Goal: Task Accomplishment & Management: Complete application form

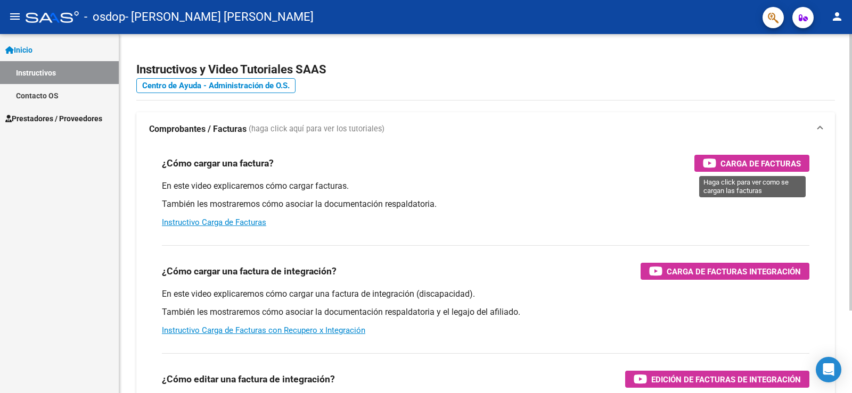
click at [770, 161] on span "Carga de Facturas" at bounding box center [760, 163] width 80 height 13
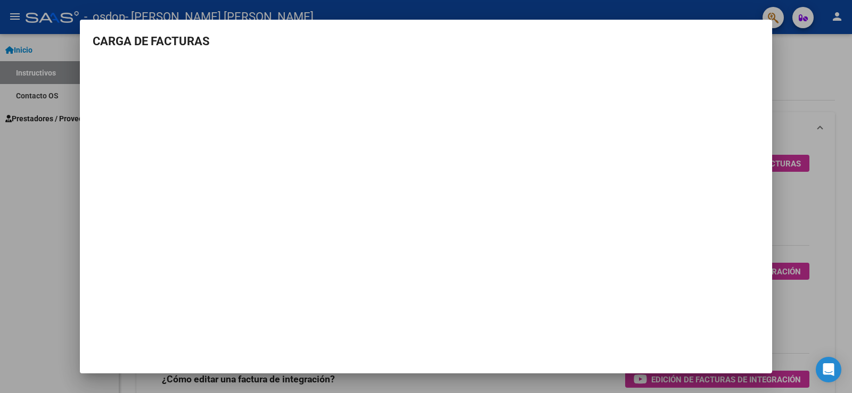
click at [52, 119] on div at bounding box center [426, 196] width 852 height 393
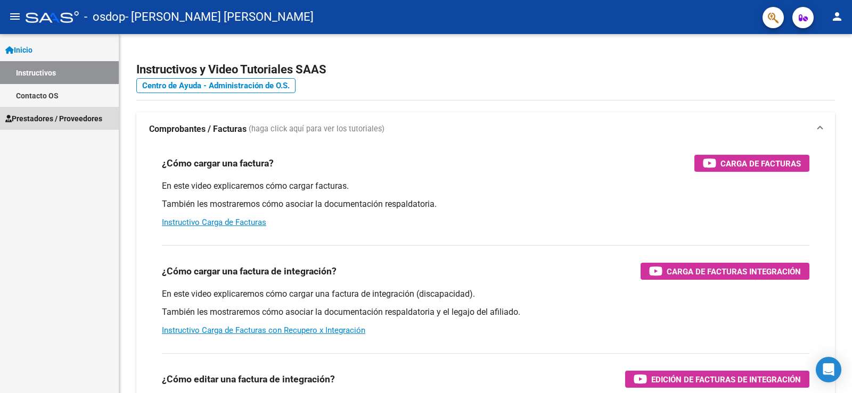
click at [78, 114] on span "Prestadores / Proveedores" at bounding box center [53, 119] width 97 height 12
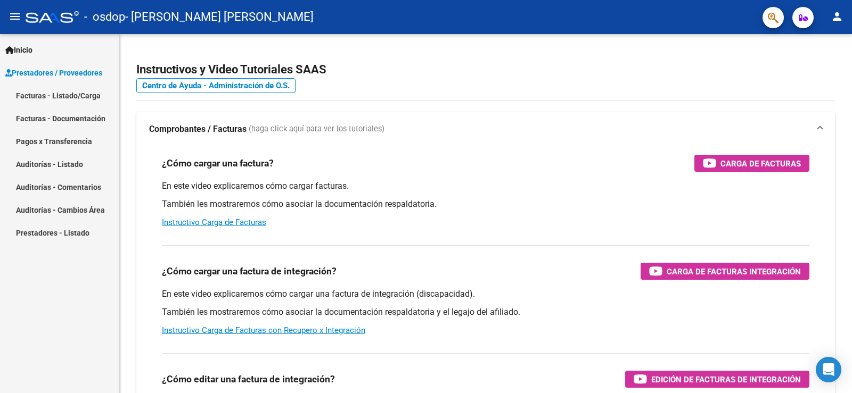
click at [65, 97] on link "Facturas - Listado/Carga" at bounding box center [59, 95] width 119 height 23
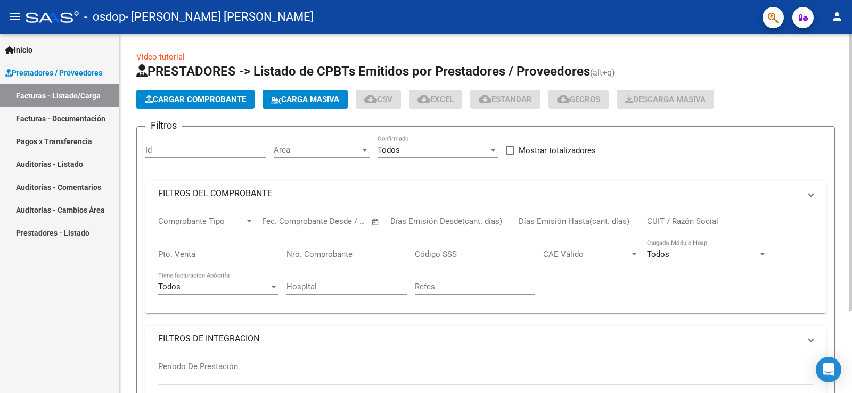
click at [185, 102] on span "Cargar Comprobante" at bounding box center [195, 100] width 101 height 10
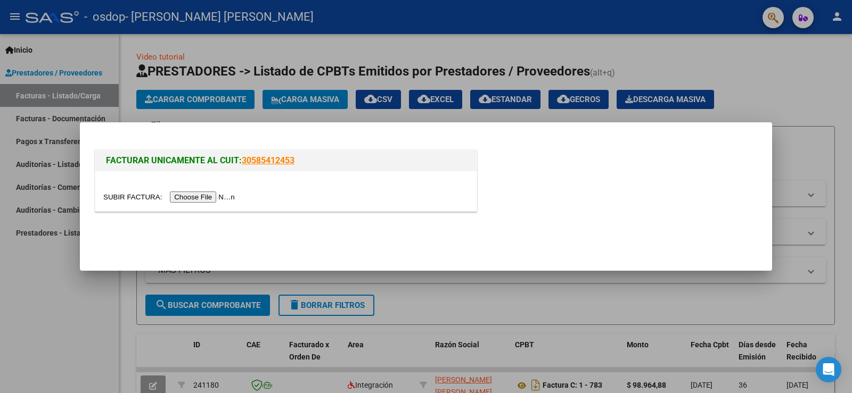
drag, startPoint x: 183, startPoint y: 177, endPoint x: 186, endPoint y: 185, distance: 9.1
click at [185, 184] on div at bounding box center [285, 191] width 381 height 40
click at [194, 193] on input "file" at bounding box center [170, 197] width 135 height 11
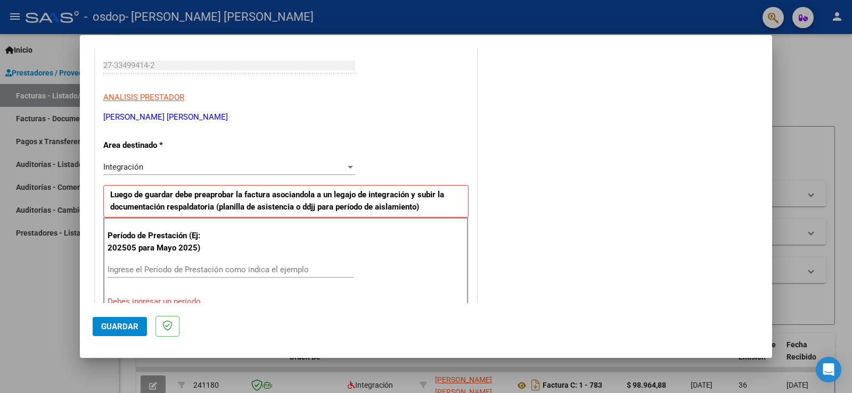
scroll to position [213, 0]
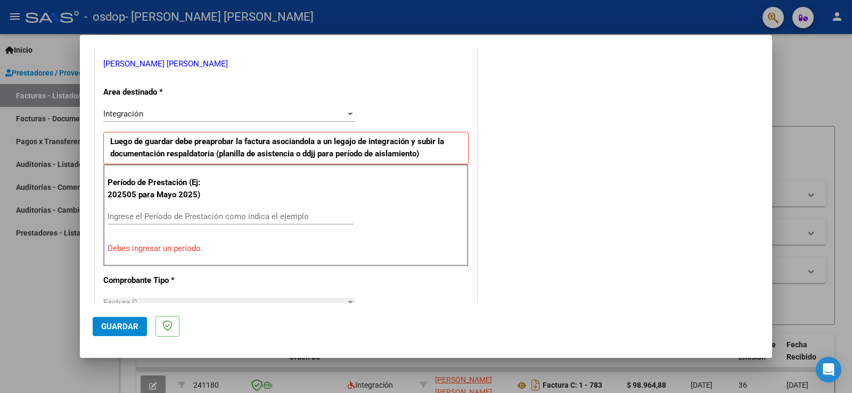
click at [139, 113] on span "Integración" at bounding box center [123, 114] width 40 height 10
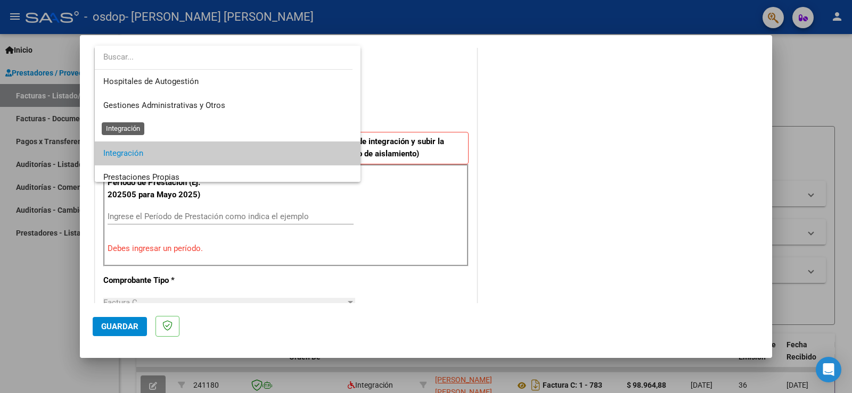
scroll to position [40, 0]
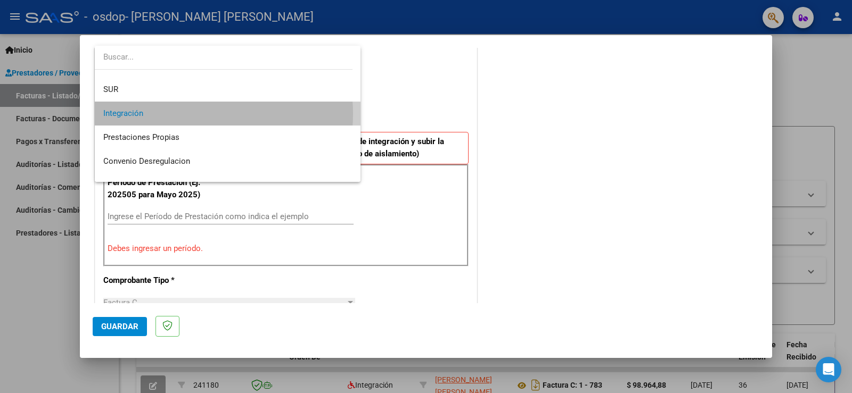
click at [193, 114] on span "Integración" at bounding box center [227, 114] width 249 height 24
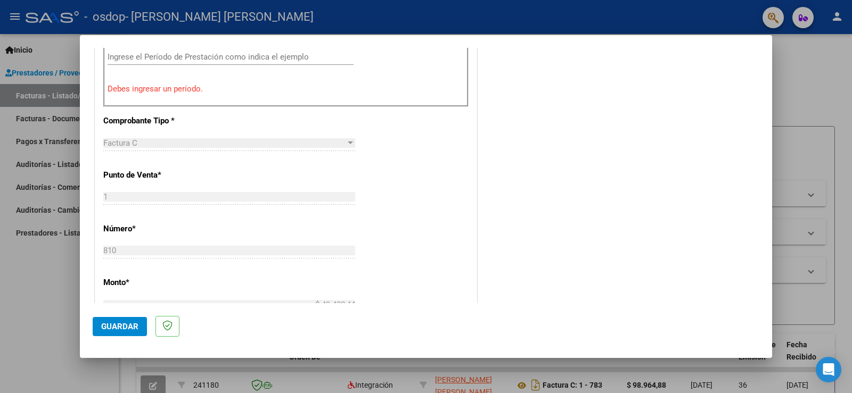
scroll to position [319, 0]
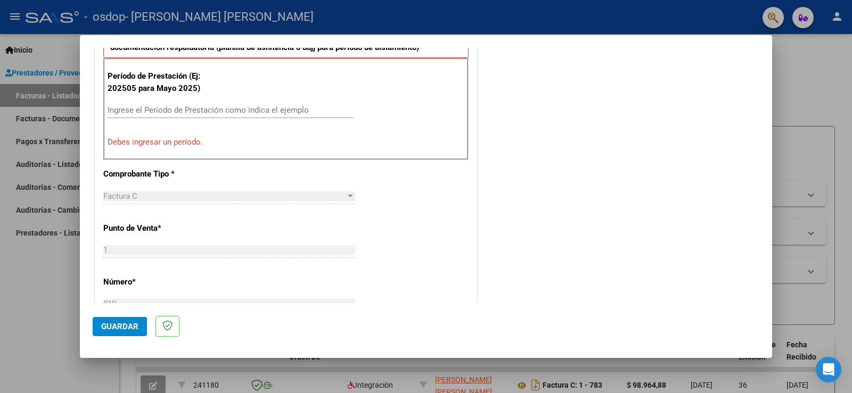
click at [152, 108] on input "Ingrese el Período de Prestación como indica el ejemplo" at bounding box center [231, 110] width 246 height 10
type input "0"
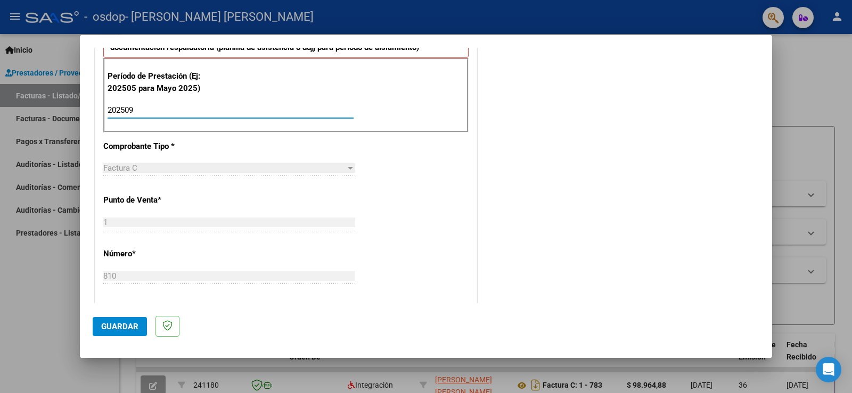
type input "202509"
click at [262, 206] on div "CUIT * 27-33499414-2 Ingresar CUIT ANALISIS PRESTADOR [PERSON_NAME] [PERSON_NAM…" at bounding box center [285, 262] width 381 height 801
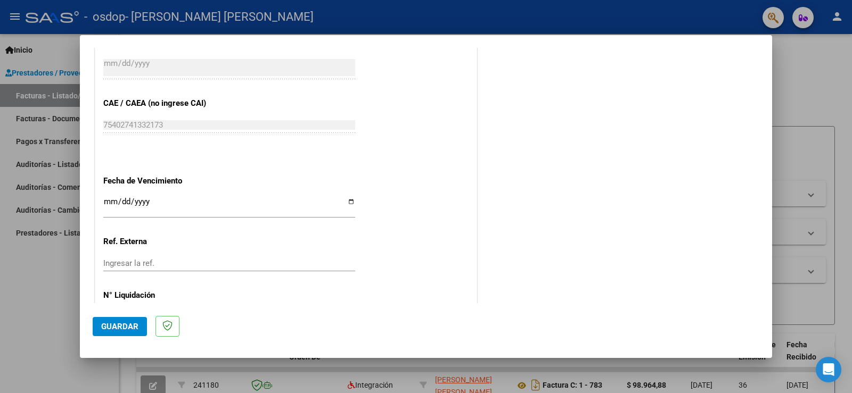
scroll to position [682, 0]
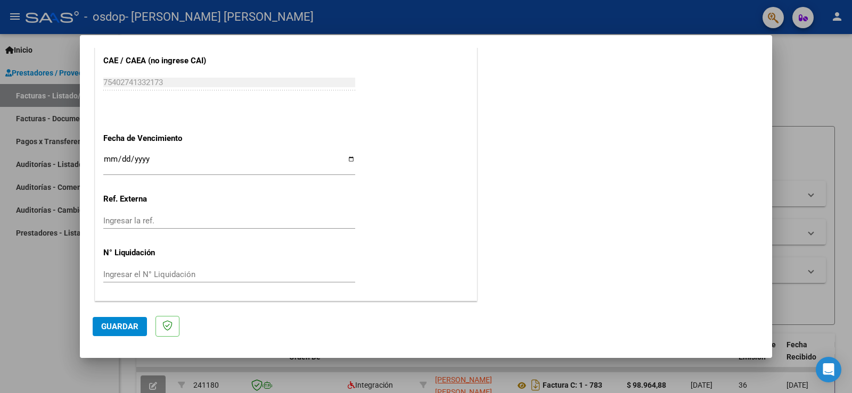
click at [104, 323] on span "Guardar" at bounding box center [119, 327] width 37 height 10
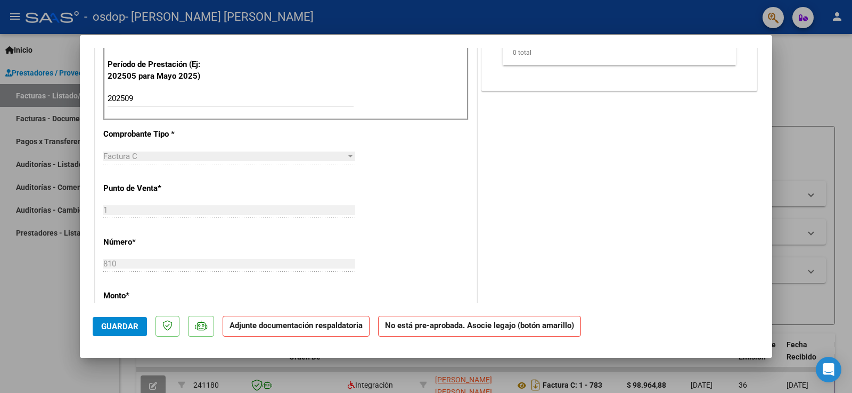
scroll to position [0, 0]
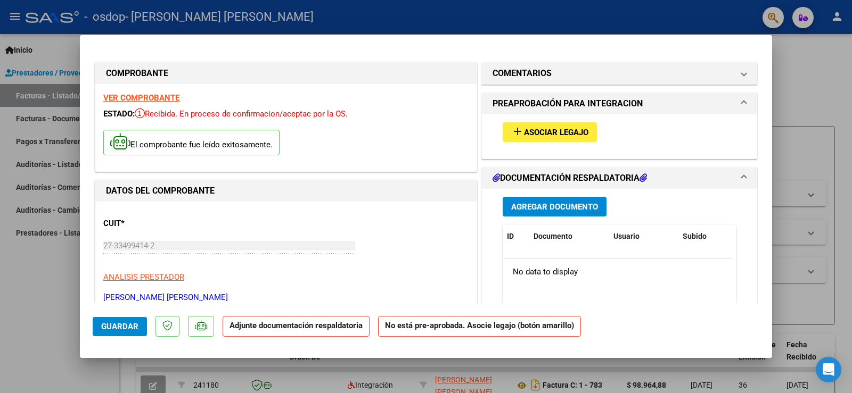
click at [557, 211] on span "Agregar Documento" at bounding box center [554, 207] width 87 height 10
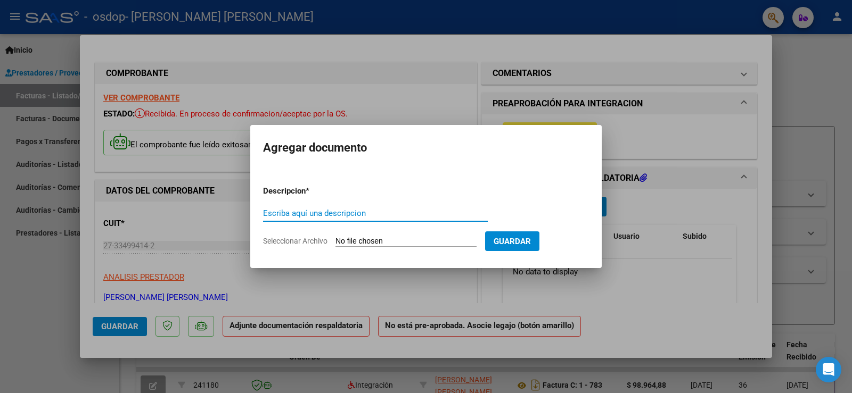
click at [667, 150] on div at bounding box center [426, 196] width 852 height 393
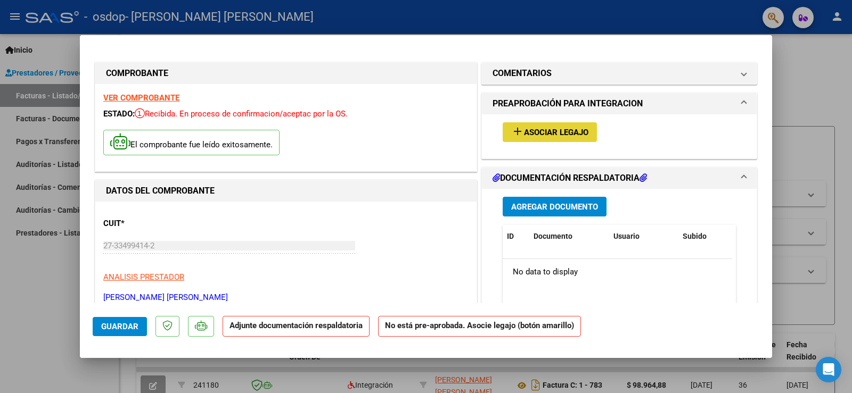
click at [539, 136] on span "Asociar Legajo" at bounding box center [556, 133] width 64 height 10
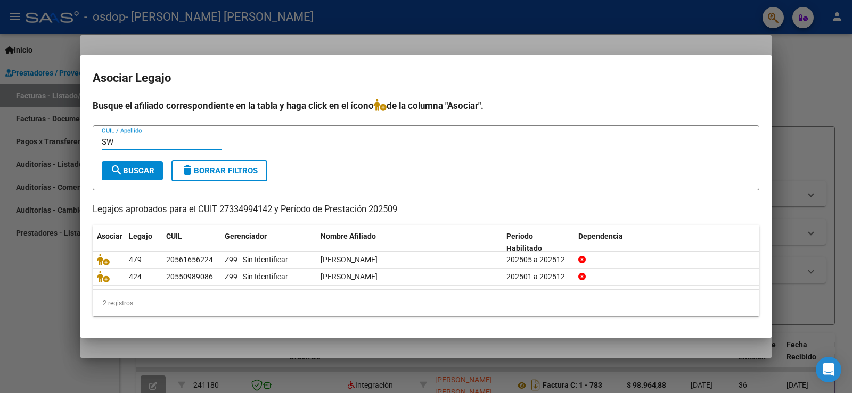
type input "S"
drag, startPoint x: 125, startPoint y: 140, endPoint x: 85, endPoint y: 139, distance: 39.9
click at [85, 139] on mat-dialog-content "Busque el afiliado correspondiente en la tabla y haga click en el ícono de la c…" at bounding box center [426, 212] width 692 height 226
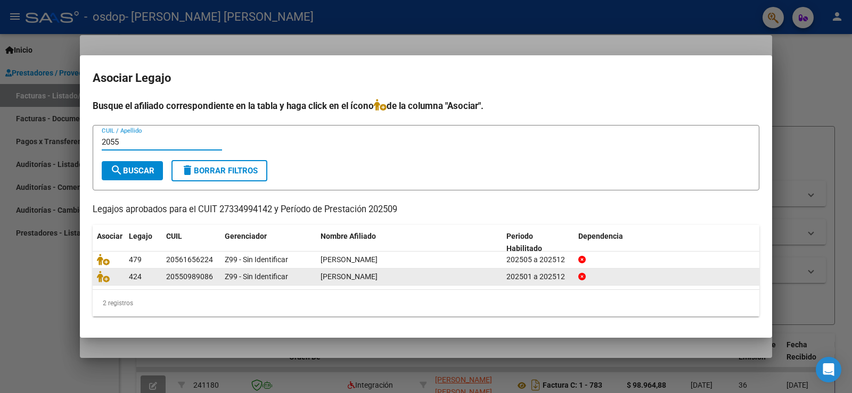
type input "2055"
click at [180, 277] on div "20550989086" at bounding box center [189, 277] width 47 height 12
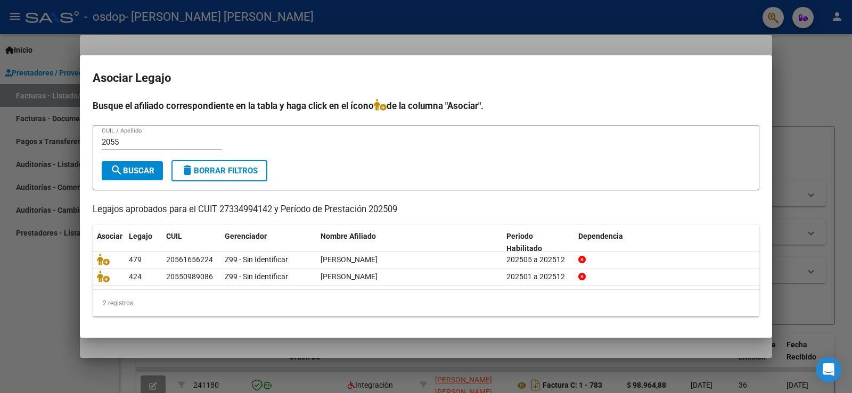
click at [136, 136] on div "2055 CUIL / Apellido" at bounding box center [162, 142] width 120 height 16
drag, startPoint x: 133, startPoint y: 147, endPoint x: 88, endPoint y: 147, distance: 44.2
click at [88, 147] on mat-dialog-content "Busque el afiliado correspondiente en la tabla y haga click en el ícono de la c…" at bounding box center [426, 212] width 692 height 226
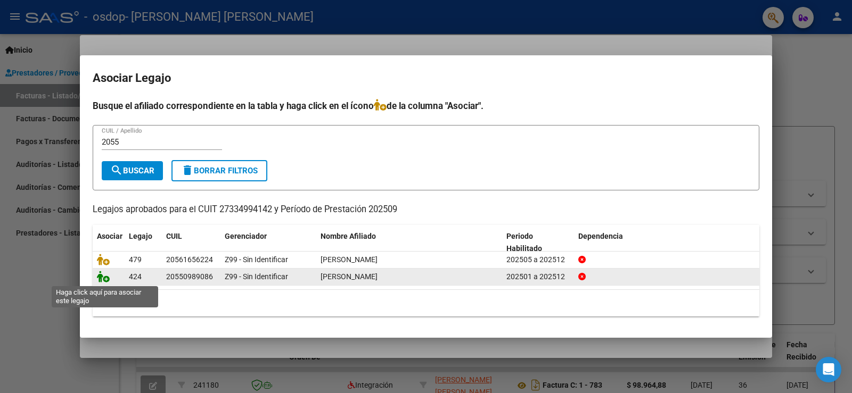
click at [105, 281] on icon at bounding box center [103, 277] width 13 height 12
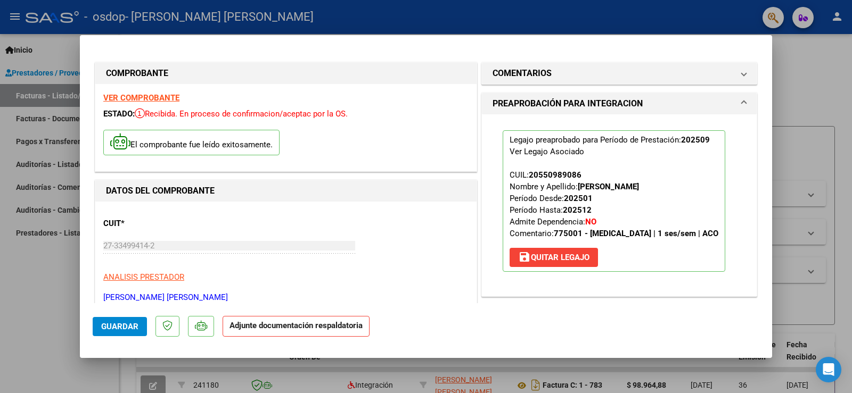
scroll to position [160, 0]
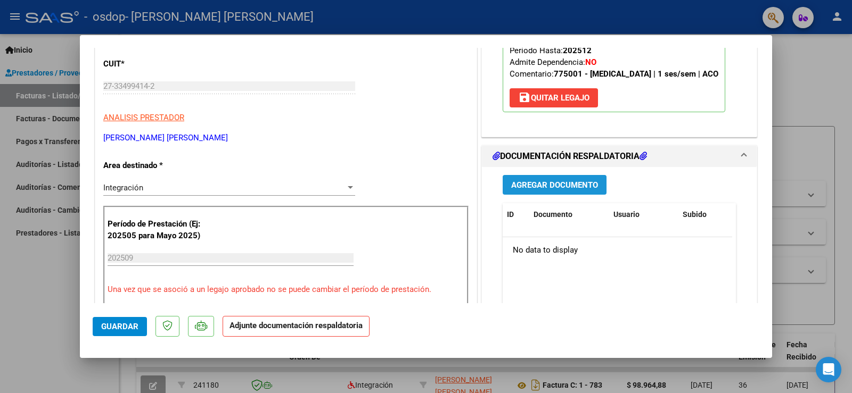
click at [557, 182] on span "Agregar Documento" at bounding box center [554, 185] width 87 height 10
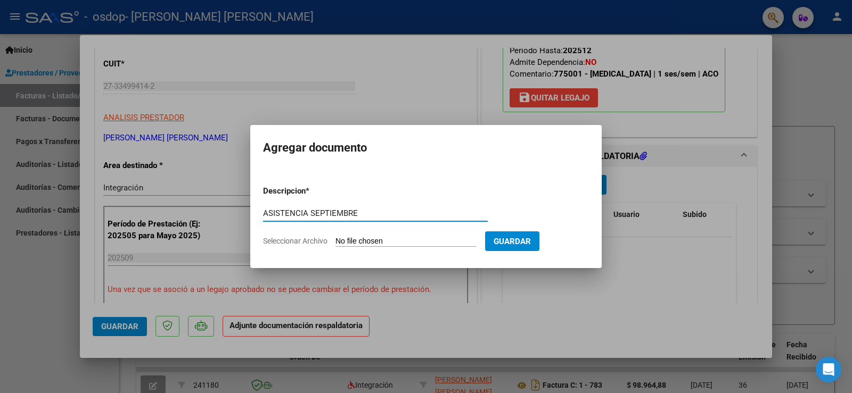
type input "ASISTENCIA SEPTIEMBRE"
drag, startPoint x: 519, startPoint y: 239, endPoint x: 370, endPoint y: 241, distance: 149.1
click at [370, 242] on form "Descripcion * ASISTENCIA SEPTIEMBRE Escriba aquí una descripcion Seleccionar Ar…" at bounding box center [426, 216] width 326 height 78
click at [370, 241] on input "Seleccionar Archivo" at bounding box center [405, 242] width 141 height 10
type input "C:\fakepath\27334994142_011_00001_00000810.pdf"
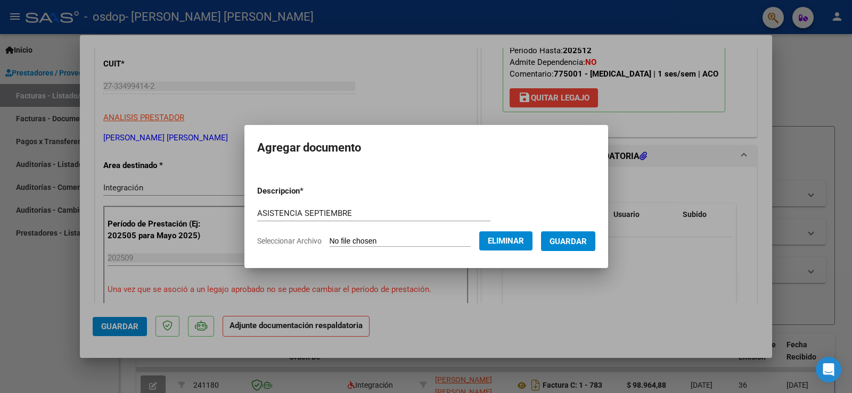
click at [569, 239] on span "Guardar" at bounding box center [567, 242] width 37 height 10
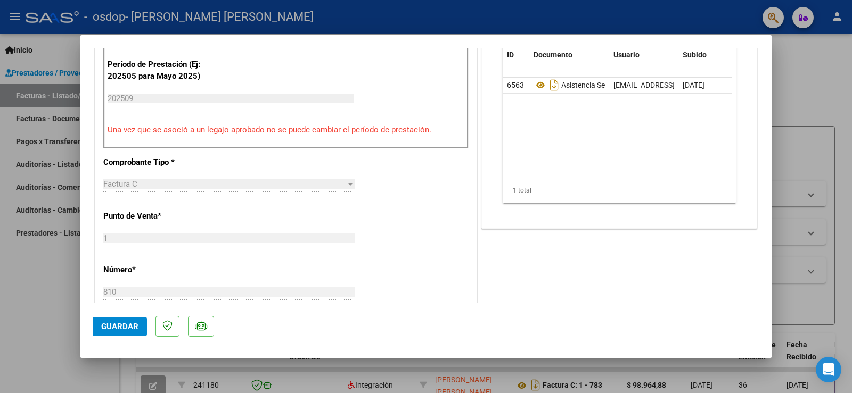
scroll to position [373, 0]
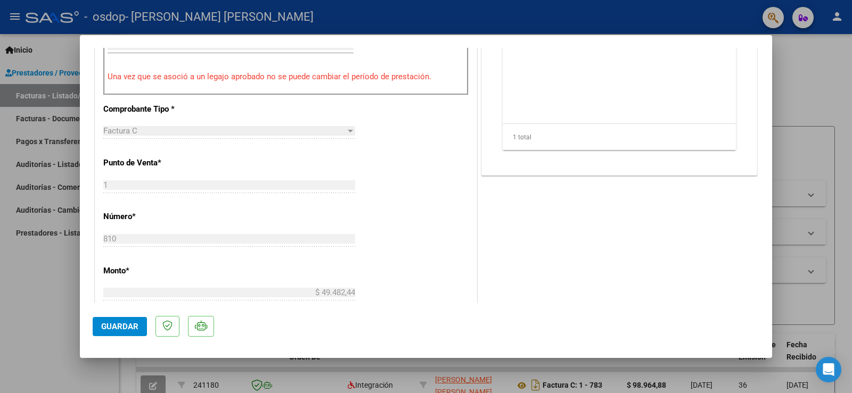
click at [122, 327] on span "Guardar" at bounding box center [119, 327] width 37 height 10
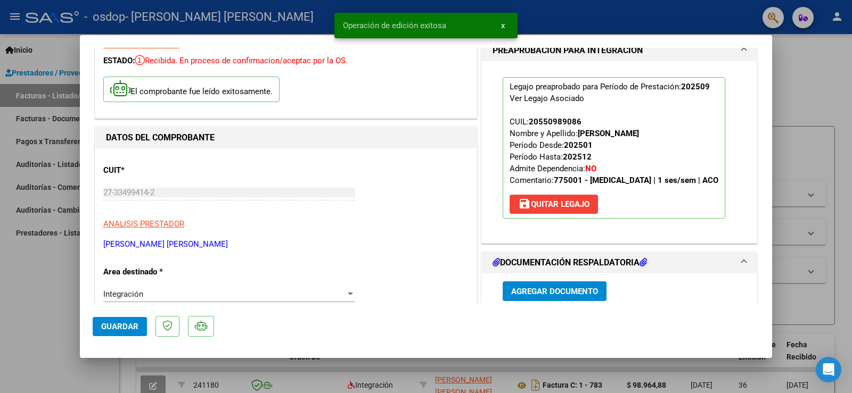
scroll to position [0, 0]
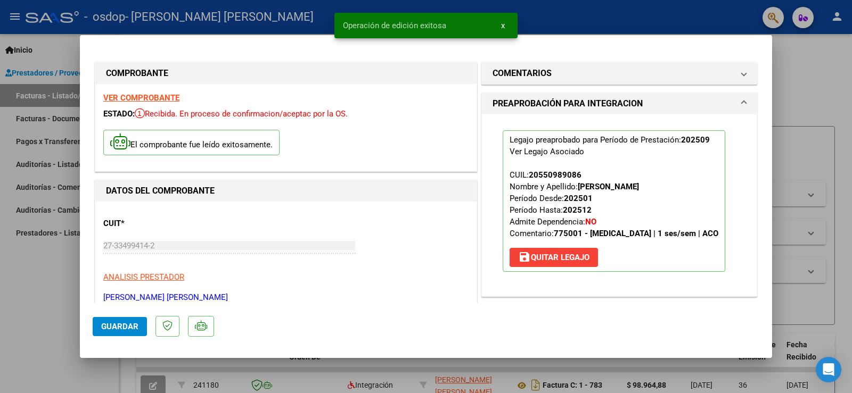
click at [803, 71] on div at bounding box center [426, 196] width 852 height 393
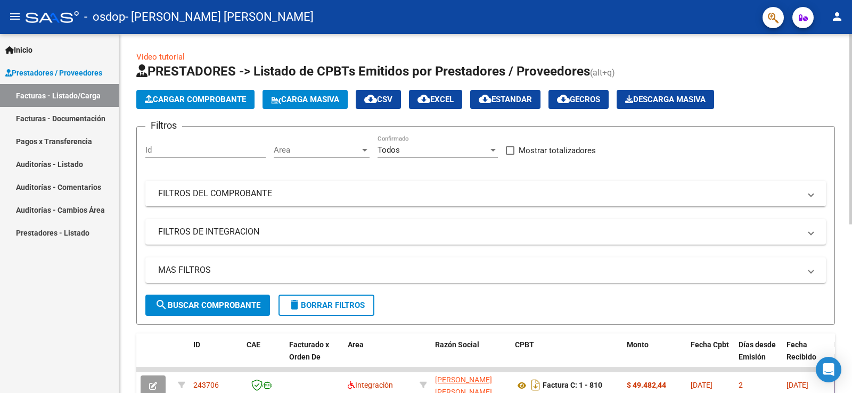
click at [185, 96] on span "Cargar Comprobante" at bounding box center [195, 100] width 101 height 10
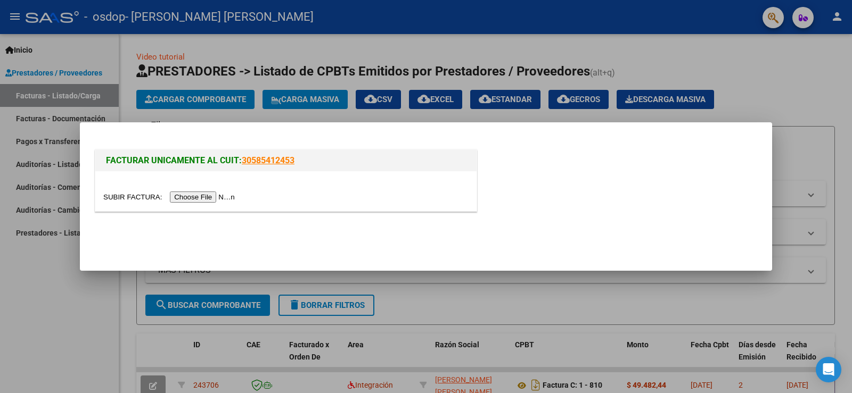
click at [79, 292] on div at bounding box center [426, 196] width 852 height 393
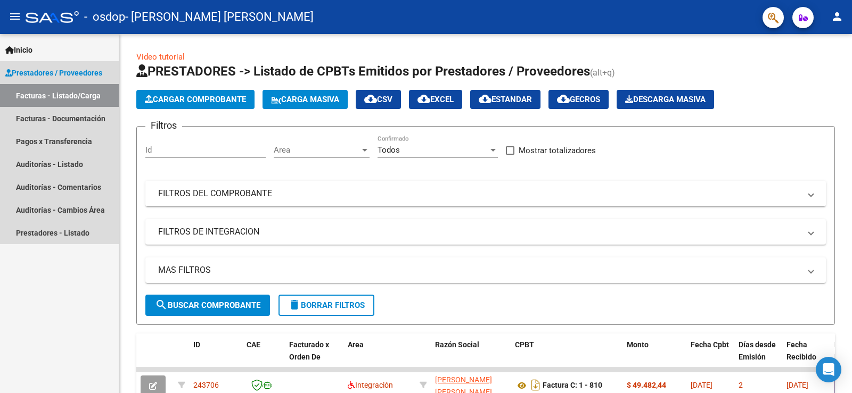
click at [56, 91] on link "Facturas - Listado/Carga" at bounding box center [59, 95] width 119 height 23
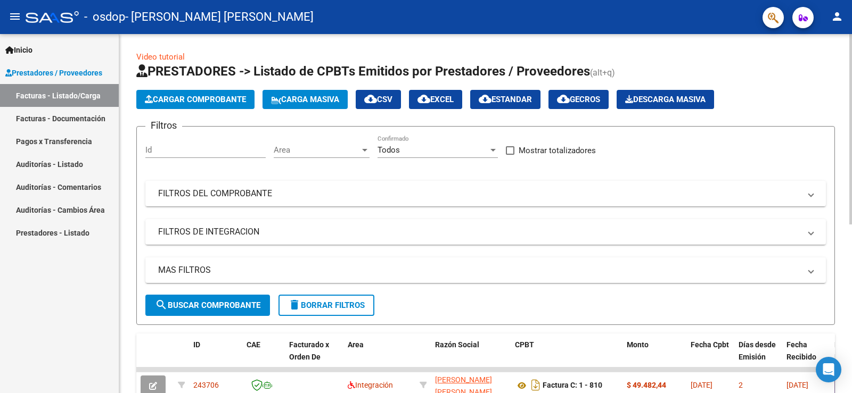
click at [210, 98] on span "Cargar Comprobante" at bounding box center [195, 100] width 101 height 10
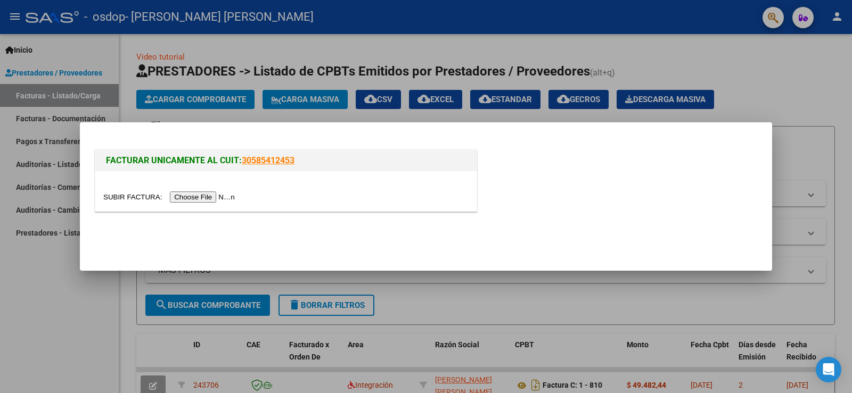
click at [194, 196] on input "file" at bounding box center [170, 197] width 135 height 11
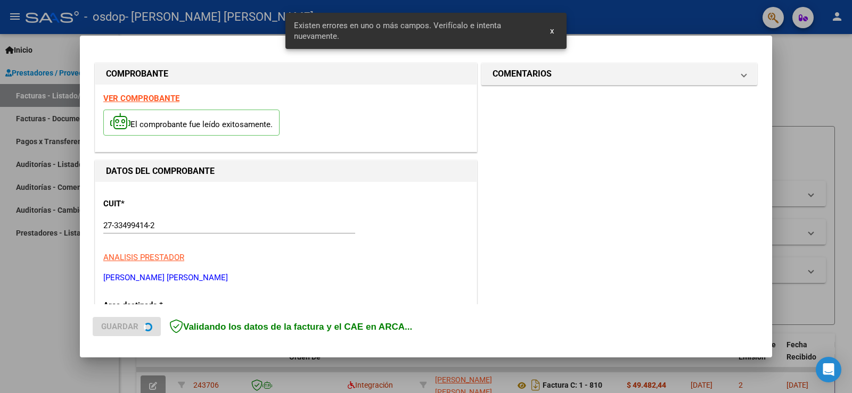
scroll to position [243, 0]
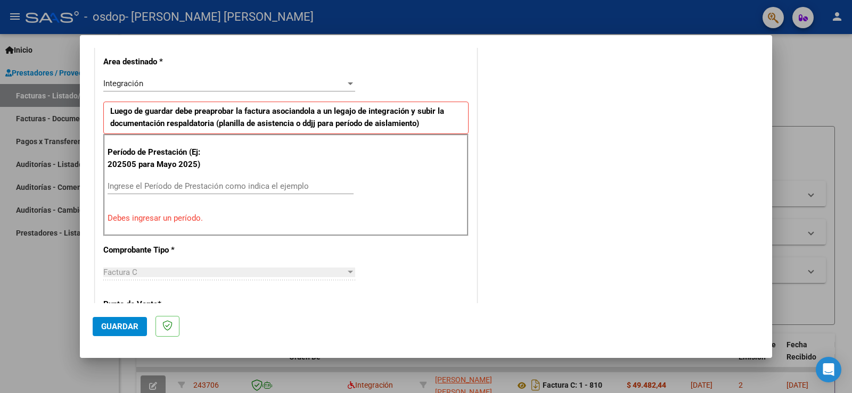
click at [184, 186] on input "Ingrese el Período de Prestación como indica el ejemplo" at bounding box center [231, 187] width 246 height 10
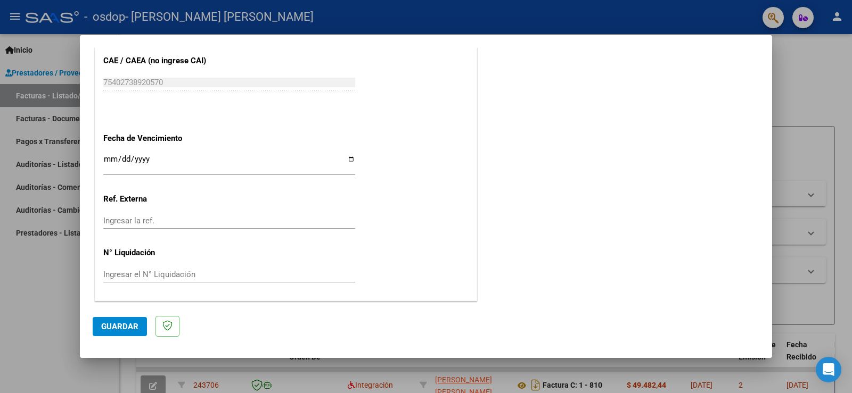
scroll to position [628, 0]
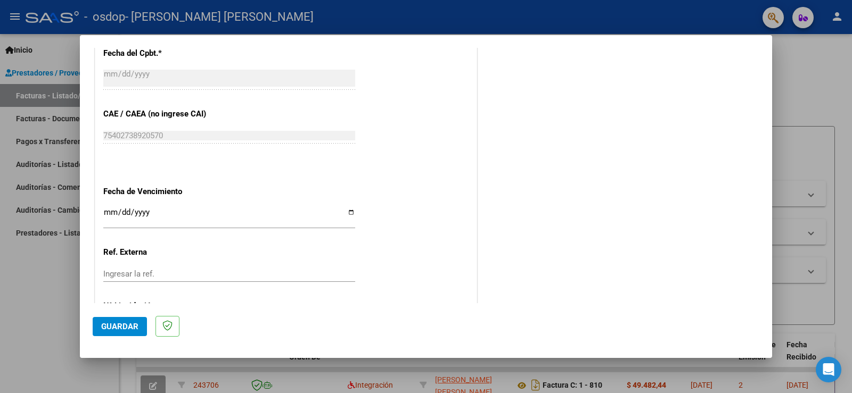
type input "202509"
click at [116, 328] on span "Guardar" at bounding box center [119, 327] width 37 height 10
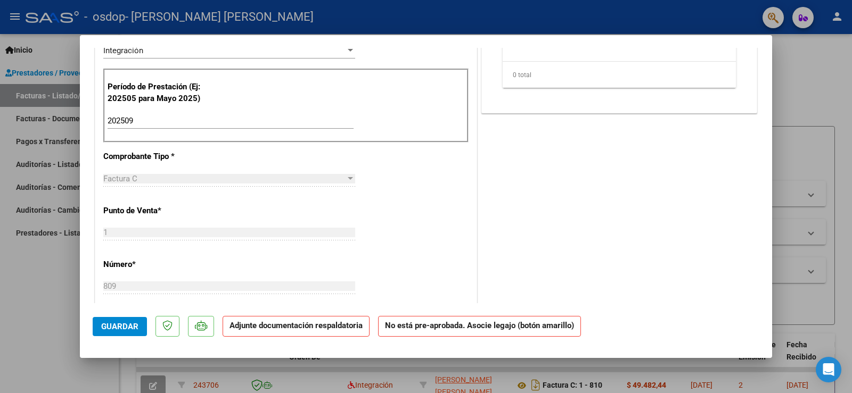
scroll to position [0, 0]
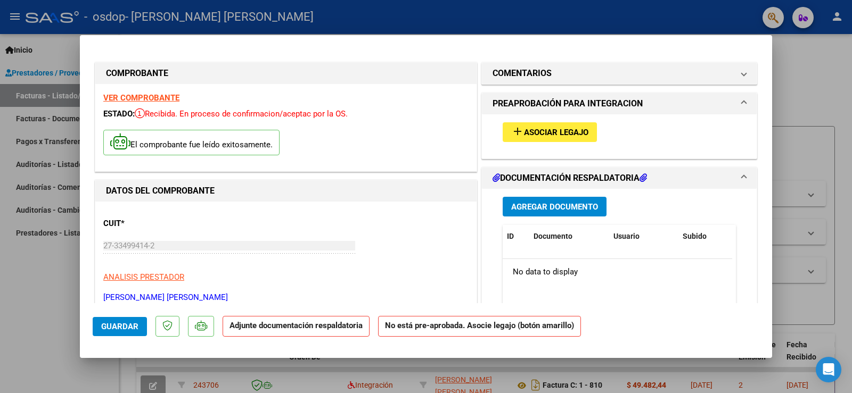
click at [526, 129] on span "Asociar Legajo" at bounding box center [556, 133] width 64 height 10
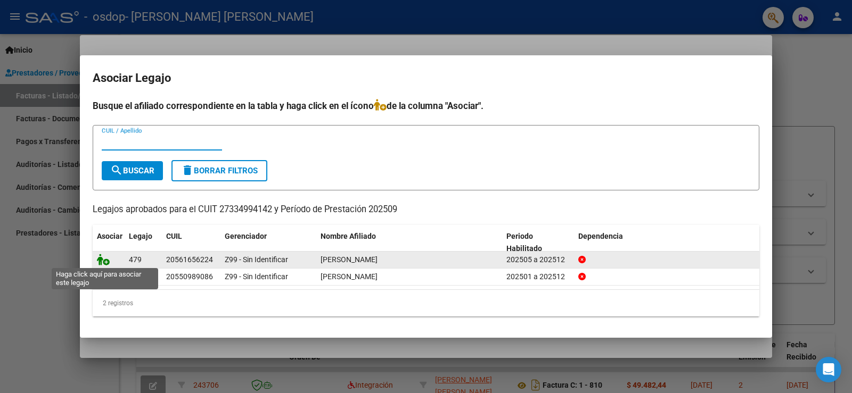
click at [103, 258] on icon at bounding box center [103, 260] width 13 height 12
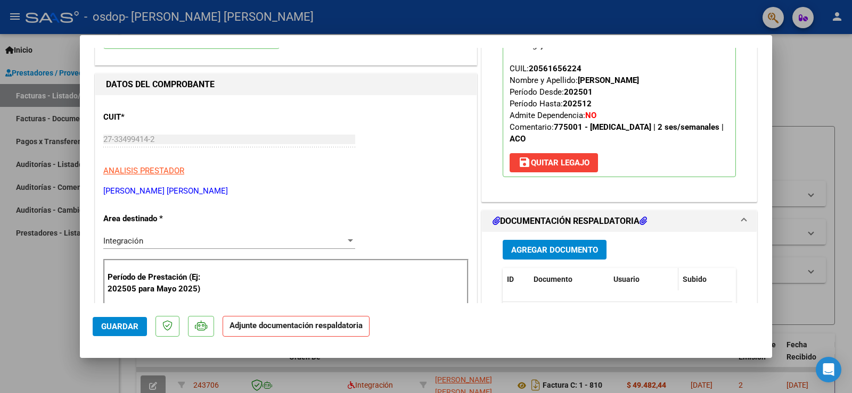
scroll to position [213, 0]
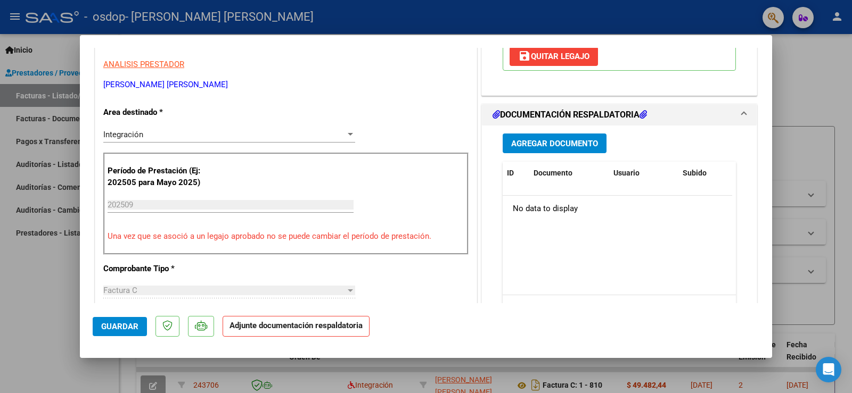
click at [547, 143] on span "Agregar Documento" at bounding box center [554, 144] width 87 height 10
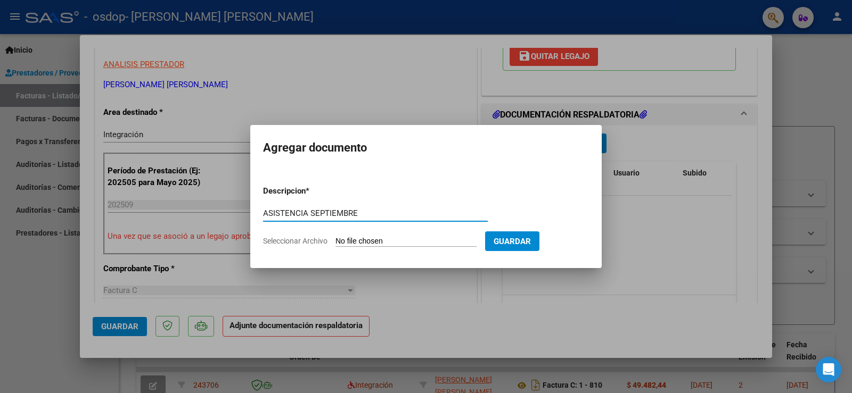
type input "ASISTENCIA SEPTIEMBRE"
click at [398, 243] on input "Seleccionar Archivo" at bounding box center [405, 242] width 141 height 10
type input "C:\fakepath\[PERSON_NAME] [DATE].pdf"
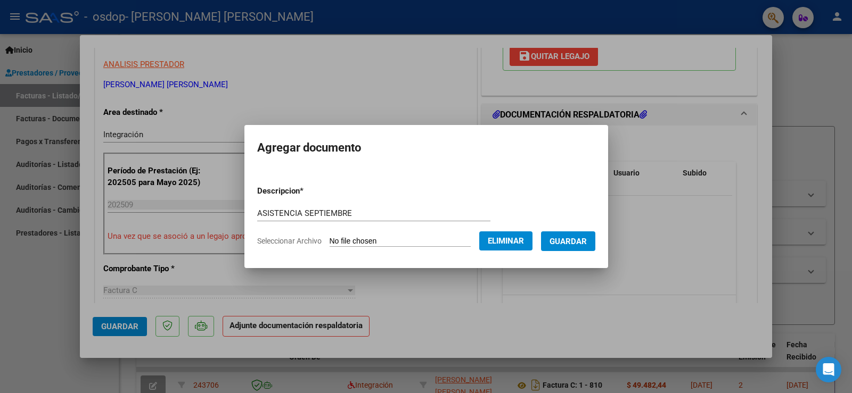
click at [570, 244] on span "Guardar" at bounding box center [567, 242] width 37 height 10
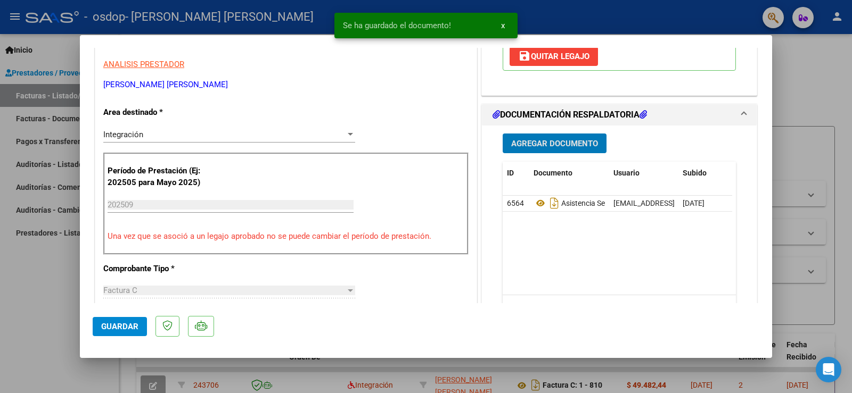
click at [545, 142] on span "Agregar Documento" at bounding box center [554, 144] width 87 height 10
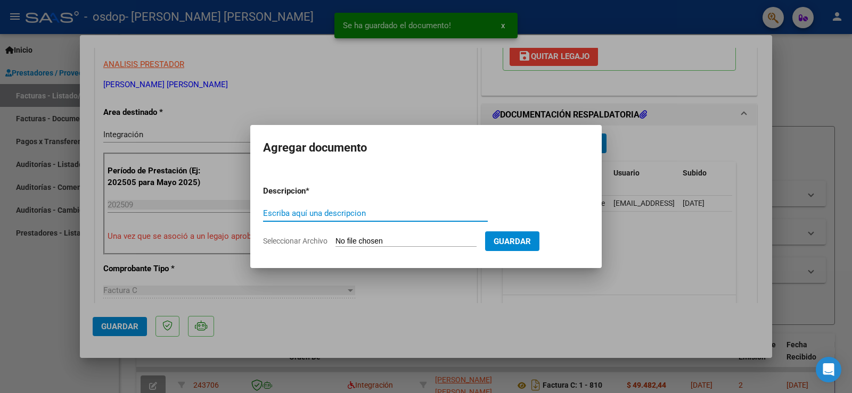
click at [354, 211] on input "Escriba aquí una descripcion" at bounding box center [375, 214] width 225 height 10
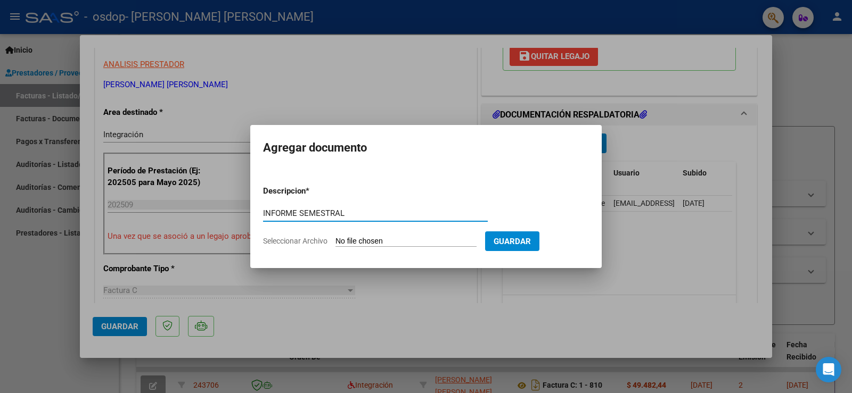
type input "INFORME SEMESTRAL"
click at [469, 239] on input "Seleccionar Archivo" at bounding box center [405, 242] width 141 height 10
type input "C:\fakepath\INFORME SEMESTRAL 2025.pdf"
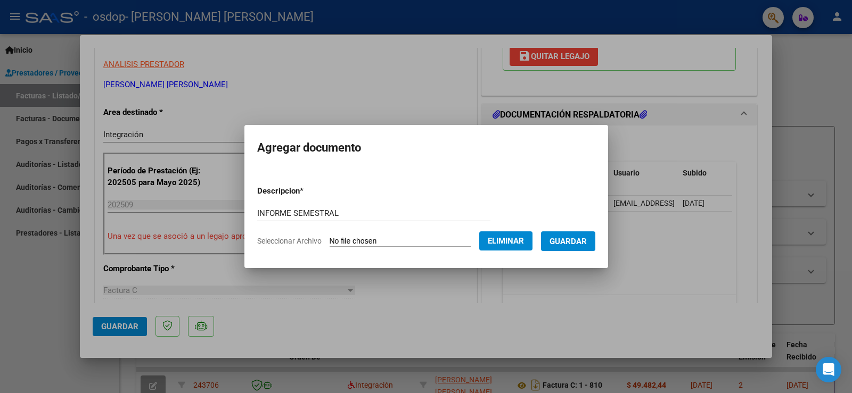
click at [574, 238] on span "Guardar" at bounding box center [567, 242] width 37 height 10
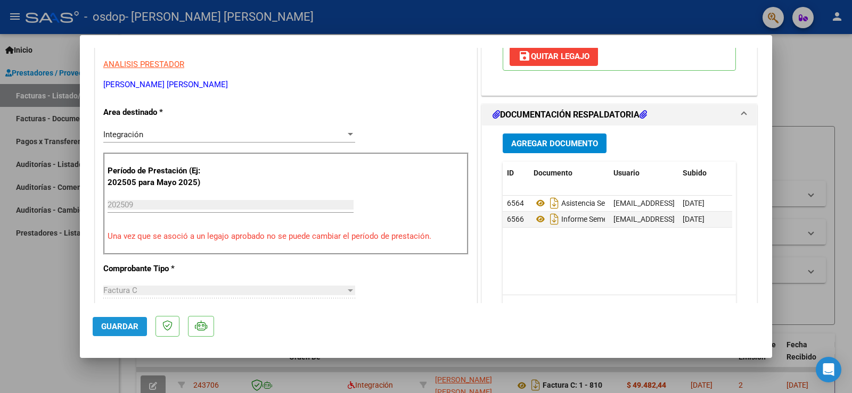
click at [114, 324] on span "Guardar" at bounding box center [119, 327] width 37 height 10
click at [110, 333] on button "Guardar" at bounding box center [120, 326] width 54 height 19
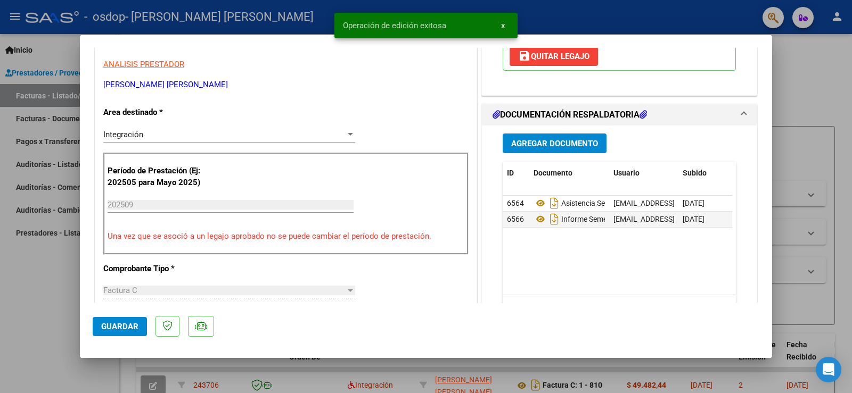
click at [60, 323] on div at bounding box center [426, 196] width 852 height 393
